Goal: Information Seeking & Learning: Learn about a topic

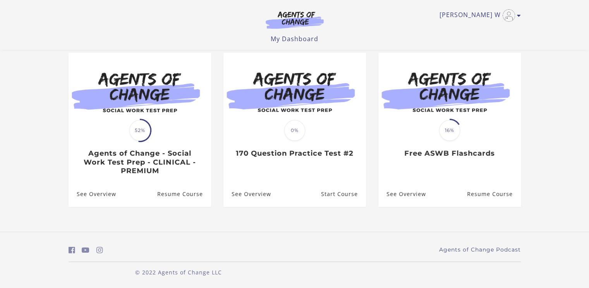
scroll to position [67, 0]
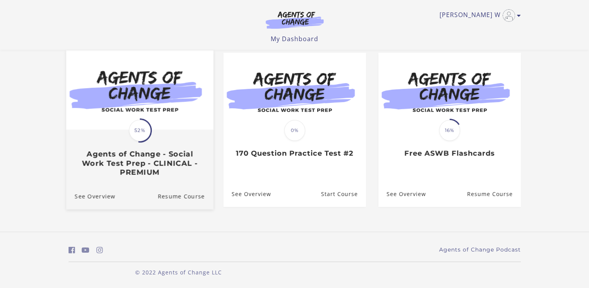
click at [113, 158] on h3 "Agents of Change - Social Work Test Prep - CLINICAL - PREMIUM" at bounding box center [139, 163] width 130 height 27
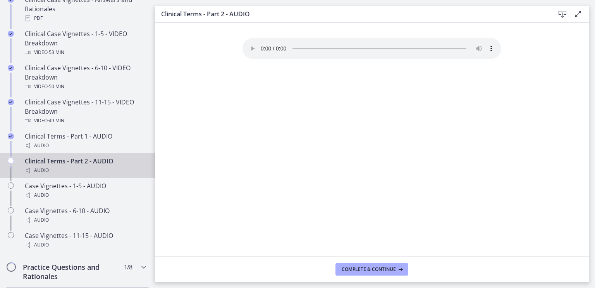
scroll to position [771, 0]
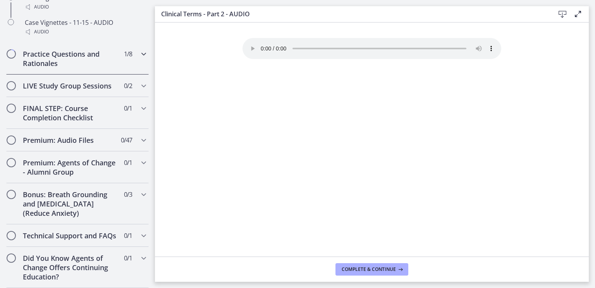
click at [64, 52] on h2 "Practice Questions and Rationales" at bounding box center [70, 58] width 95 height 19
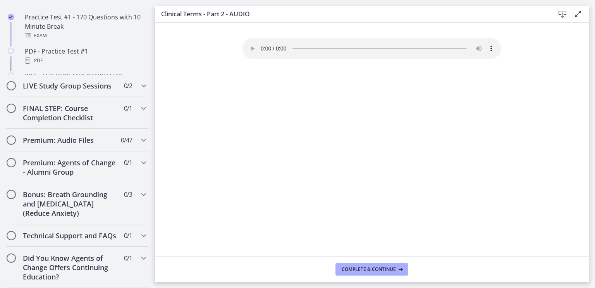
scroll to position [423, 0]
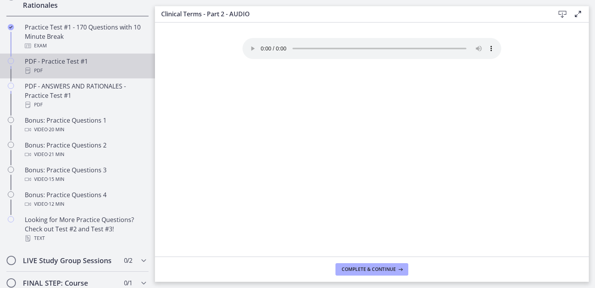
click at [9, 64] on icon "Chapters" at bounding box center [11, 61] width 6 height 6
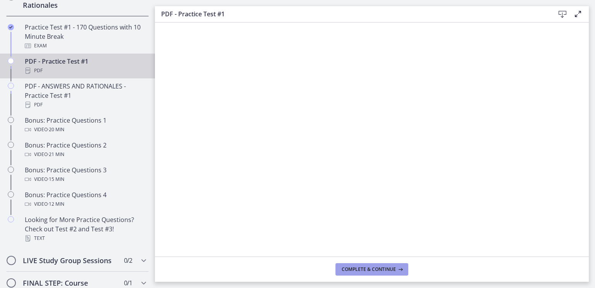
click at [367, 269] on span "Complete & continue" at bounding box center [369, 269] width 54 height 6
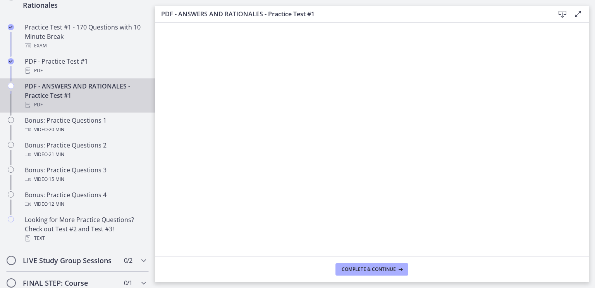
click at [70, 103] on div "PDF - ANSWERS AND RATIONALES - Practice Test #1 PDF" at bounding box center [85, 95] width 121 height 28
click at [374, 269] on span "Complete & continue" at bounding box center [369, 269] width 54 height 6
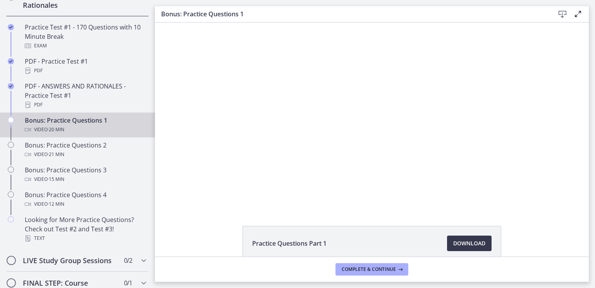
click at [70, 129] on div "Bonus: Practice Questions 1 Video · 20 min" at bounding box center [85, 124] width 121 height 19
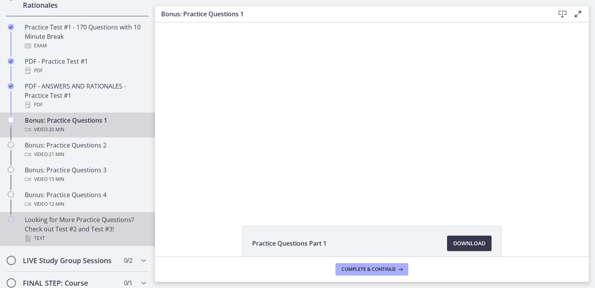
click at [61, 243] on div "Text" at bounding box center [85, 237] width 121 height 9
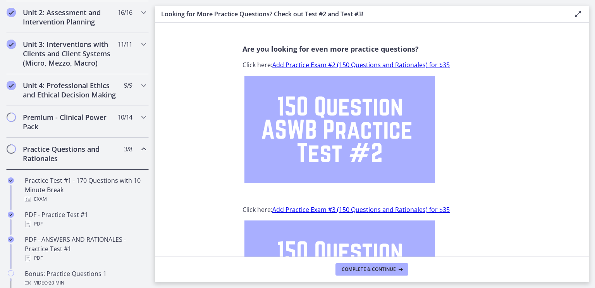
scroll to position [264, 0]
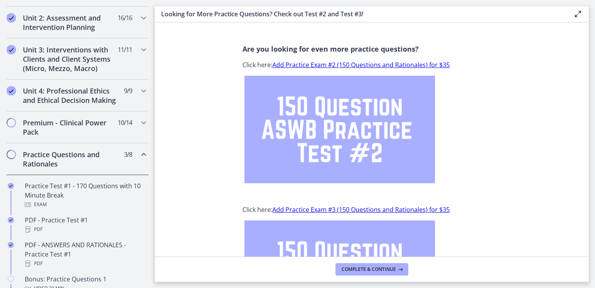
click at [296, 142] on img at bounding box center [340, 129] width 191 height 107
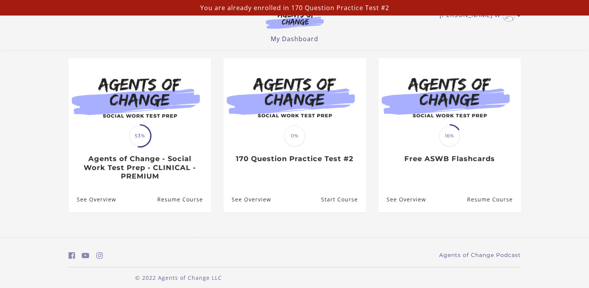
scroll to position [67, 0]
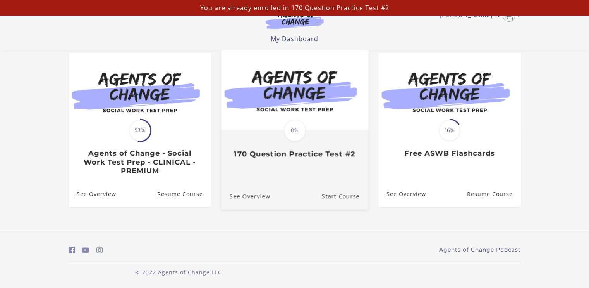
click at [262, 119] on img at bounding box center [294, 89] width 147 height 79
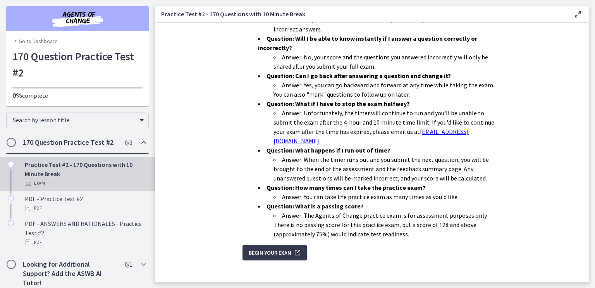
scroll to position [234, 0]
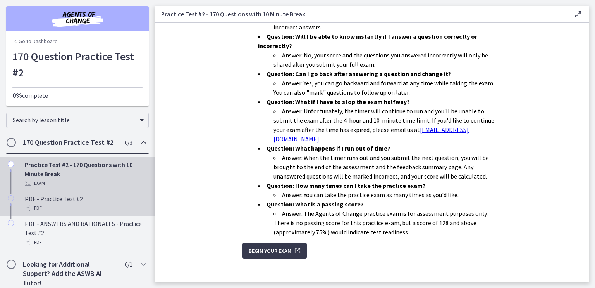
click at [12, 197] on icon "Chapters" at bounding box center [11, 198] width 6 height 6
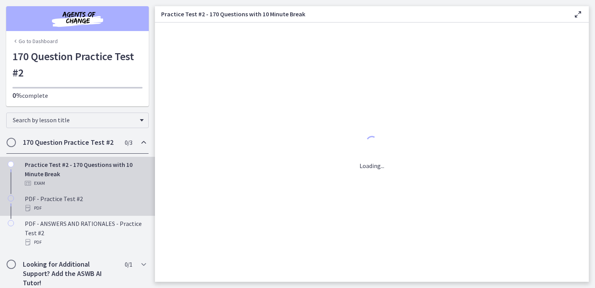
scroll to position [0, 0]
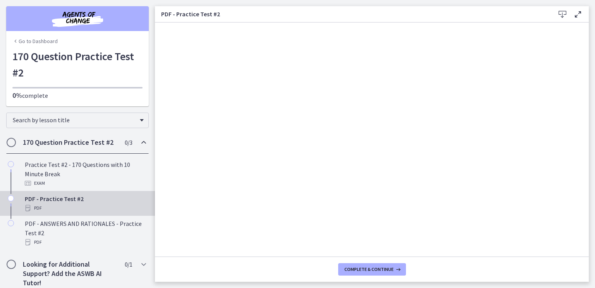
click at [10, 197] on icon "Chapters" at bounding box center [11, 198] width 6 height 6
click at [362, 264] on button "Complete & continue" at bounding box center [372, 269] width 68 height 12
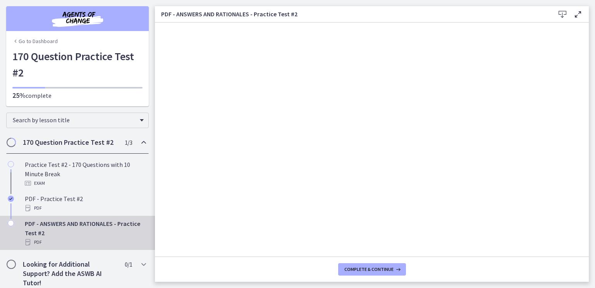
click at [11, 223] on icon "Chapters" at bounding box center [11, 223] width 6 height 6
click at [353, 269] on span "Complete & continue" at bounding box center [369, 269] width 49 height 6
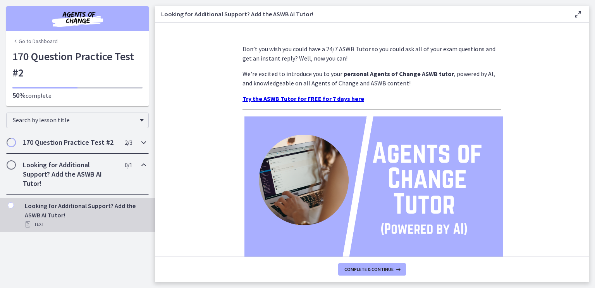
click at [59, 143] on h2 "170 Question Practice Test #2" at bounding box center [70, 142] width 95 height 9
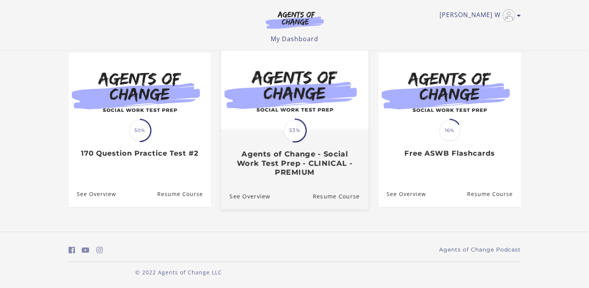
click at [328, 139] on div "Translation missing: en.liquid.partials.dashboard_course_card.progress_descript…" at bounding box center [294, 153] width 147 height 46
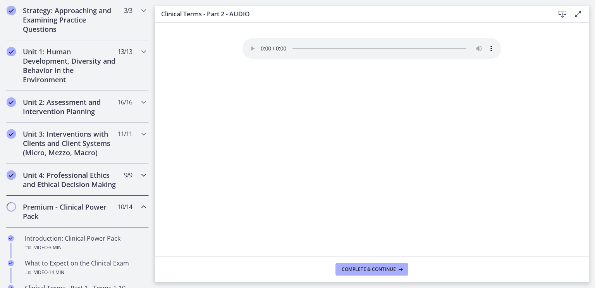
scroll to position [194, 0]
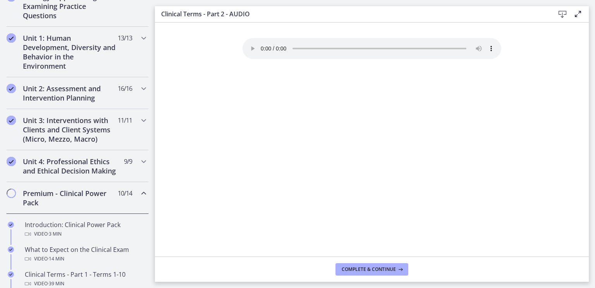
click at [79, 195] on div "Premium - Clinical Power Pack 10 / 14 Completed" at bounding box center [77, 198] width 143 height 32
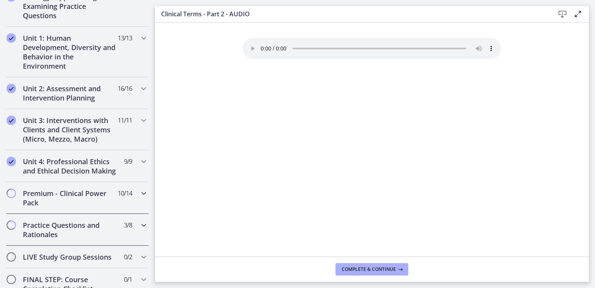
scroll to position [233, 0]
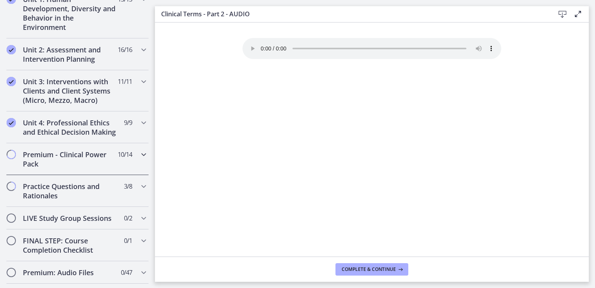
click at [85, 168] on h2 "Premium - Clinical Power Pack" at bounding box center [70, 159] width 95 height 19
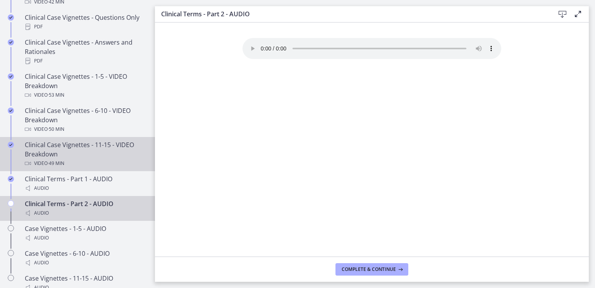
scroll to position [543, 0]
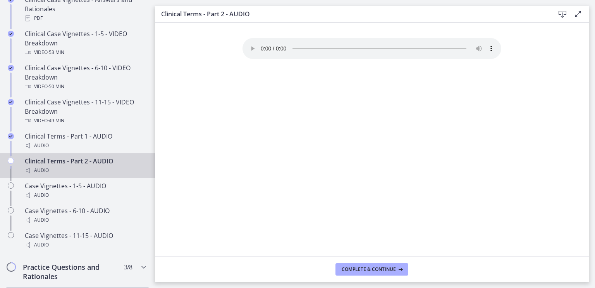
click at [58, 175] on div "Audio" at bounding box center [85, 169] width 121 height 9
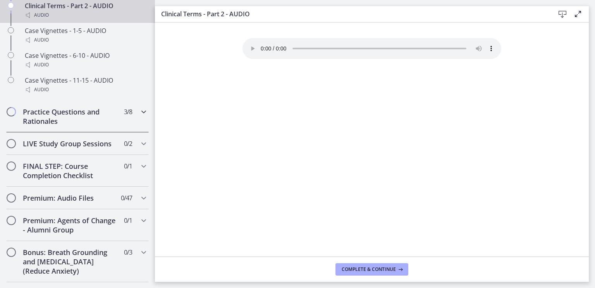
click at [53, 122] on h2 "Practice Questions and Rationales" at bounding box center [70, 116] width 95 height 19
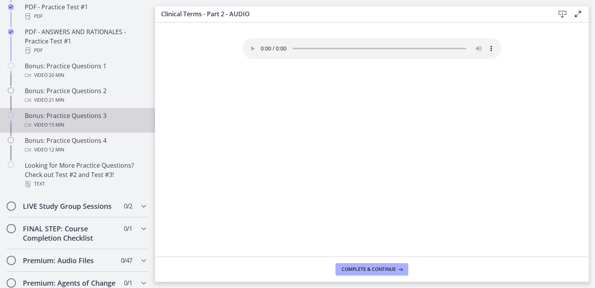
scroll to position [535, 0]
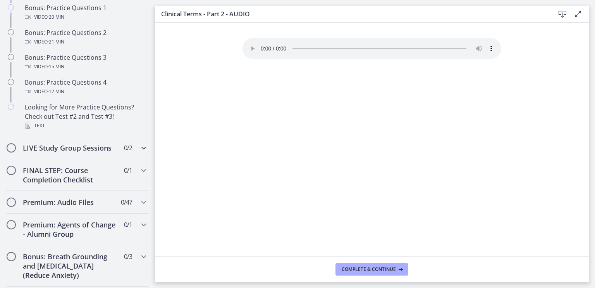
click at [56, 152] on h2 "LIVE Study Group Sessions" at bounding box center [70, 147] width 95 height 9
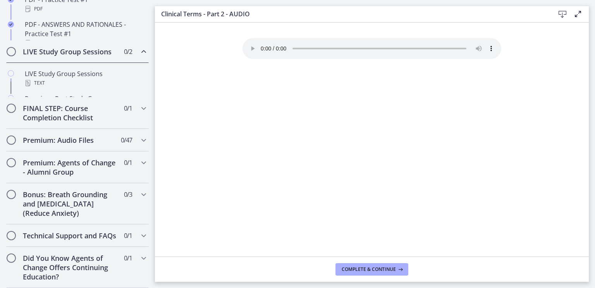
scroll to position [436, 0]
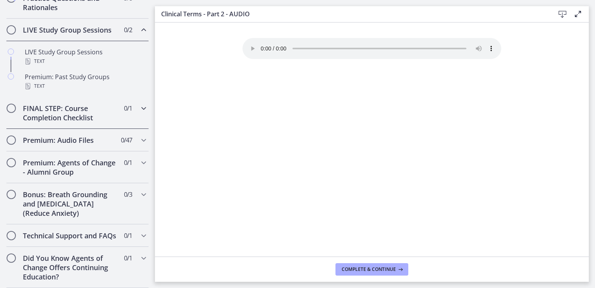
click at [56, 114] on div "FINAL STEP: Course Completion Checklist 0 / 1 Completed" at bounding box center [77, 113] width 143 height 32
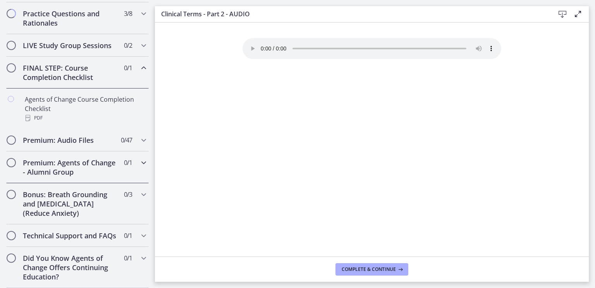
scroll to position [421, 0]
click at [66, 135] on h2 "Premium: Audio Files" at bounding box center [70, 139] width 95 height 9
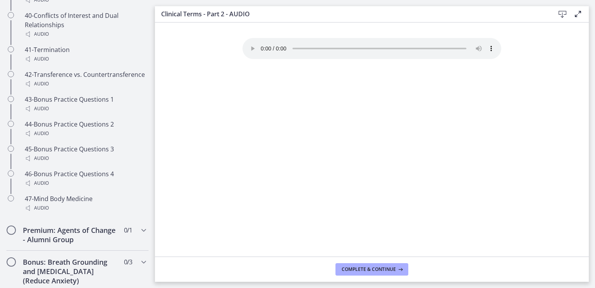
scroll to position [1590, 0]
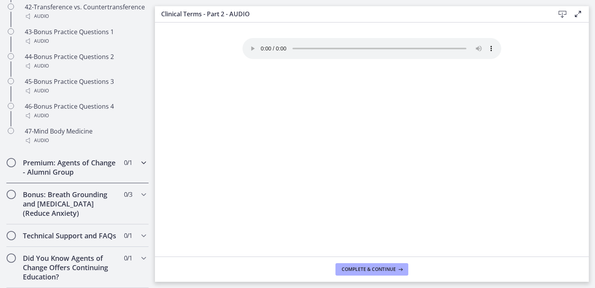
click at [66, 158] on h2 "Premium: Agents of Change - Alumni Group" at bounding box center [70, 167] width 95 height 19
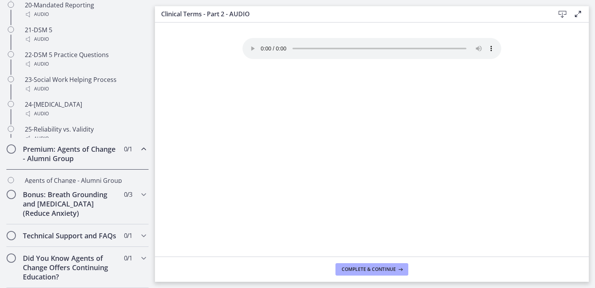
scroll to position [412, 0]
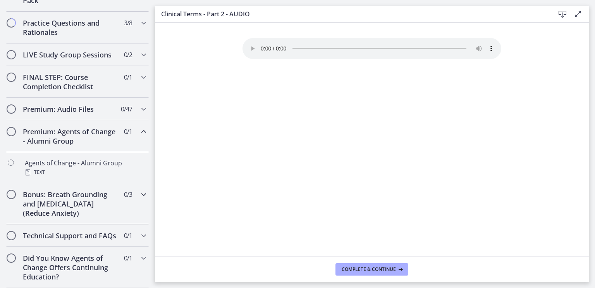
click at [72, 191] on h2 "Bonus: Breath Grounding and Guided Imagery (Reduce Anxiety)" at bounding box center [70, 204] width 95 height 28
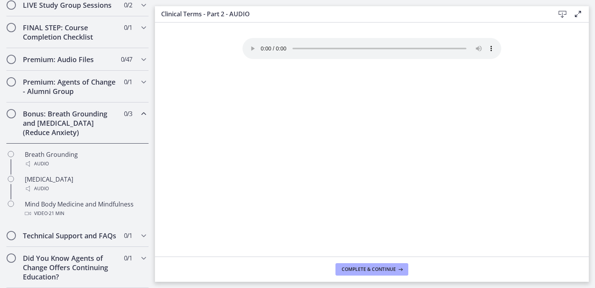
scroll to position [461, 0]
click at [76, 233] on h2 "Technical Support and FAQs" at bounding box center [70, 235] width 95 height 9
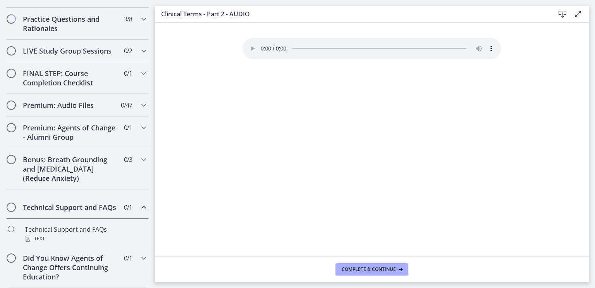
scroll to position [412, 0]
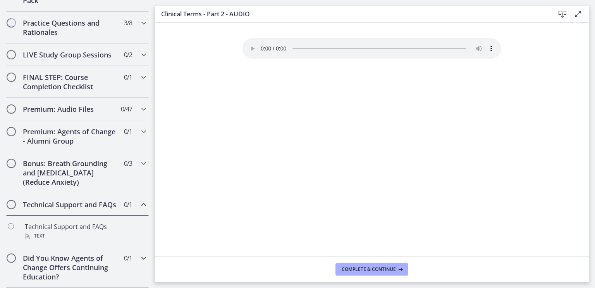
click at [78, 269] on h2 "Did You Know Agents of Change Offers Continuing Education?" at bounding box center [70, 267] width 95 height 28
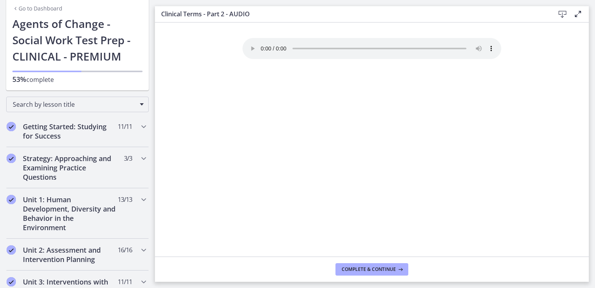
scroll to position [0, 0]
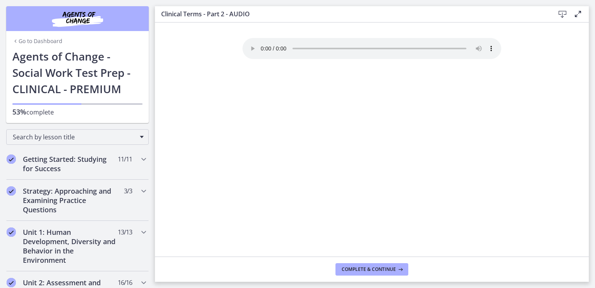
click at [50, 38] on link "Go to Dashboard" at bounding box center [37, 41] width 50 height 8
